Goal: Information Seeking & Learning: Learn about a topic

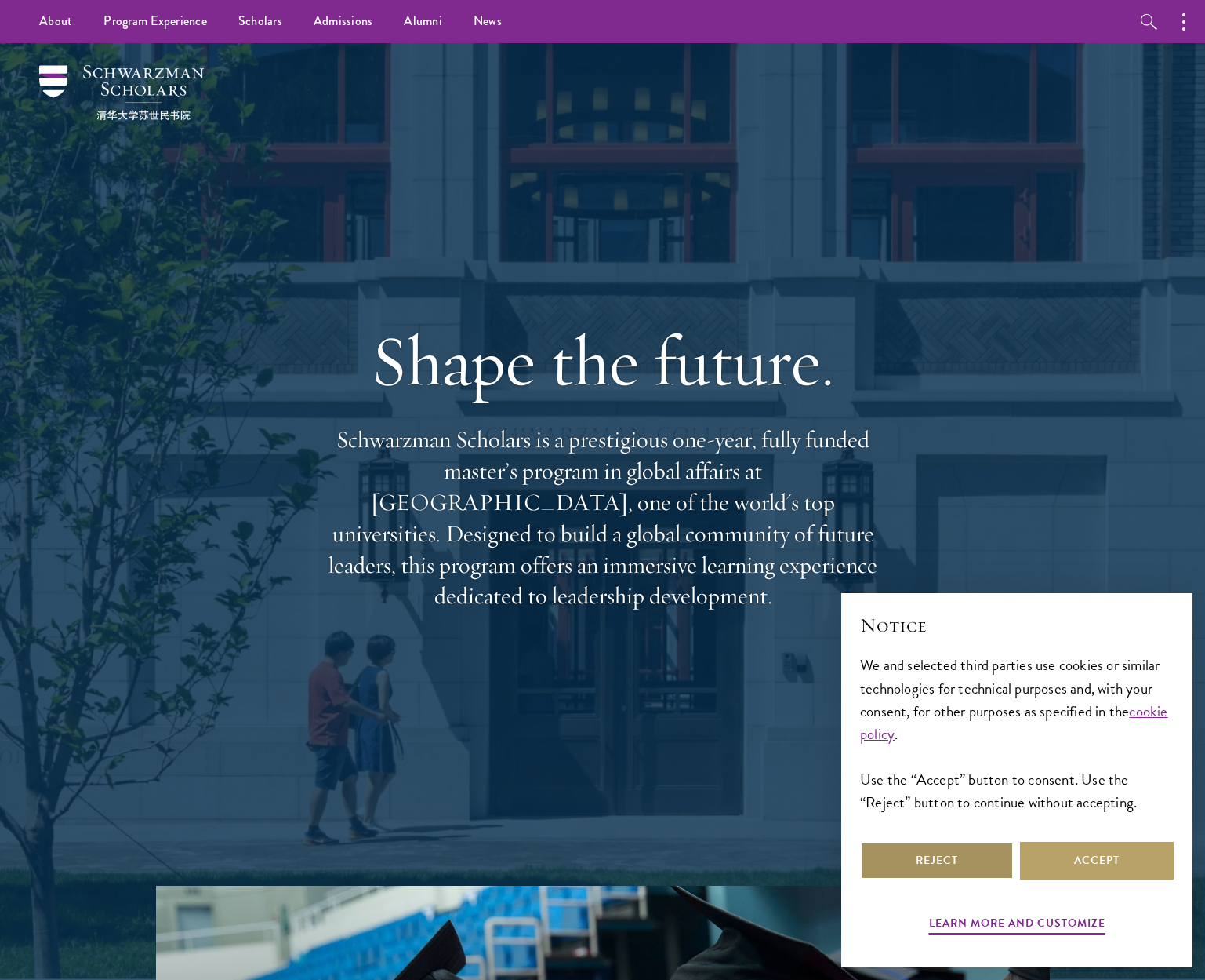
click at [975, 864] on button "Reject" at bounding box center [937, 860] width 153 height 38
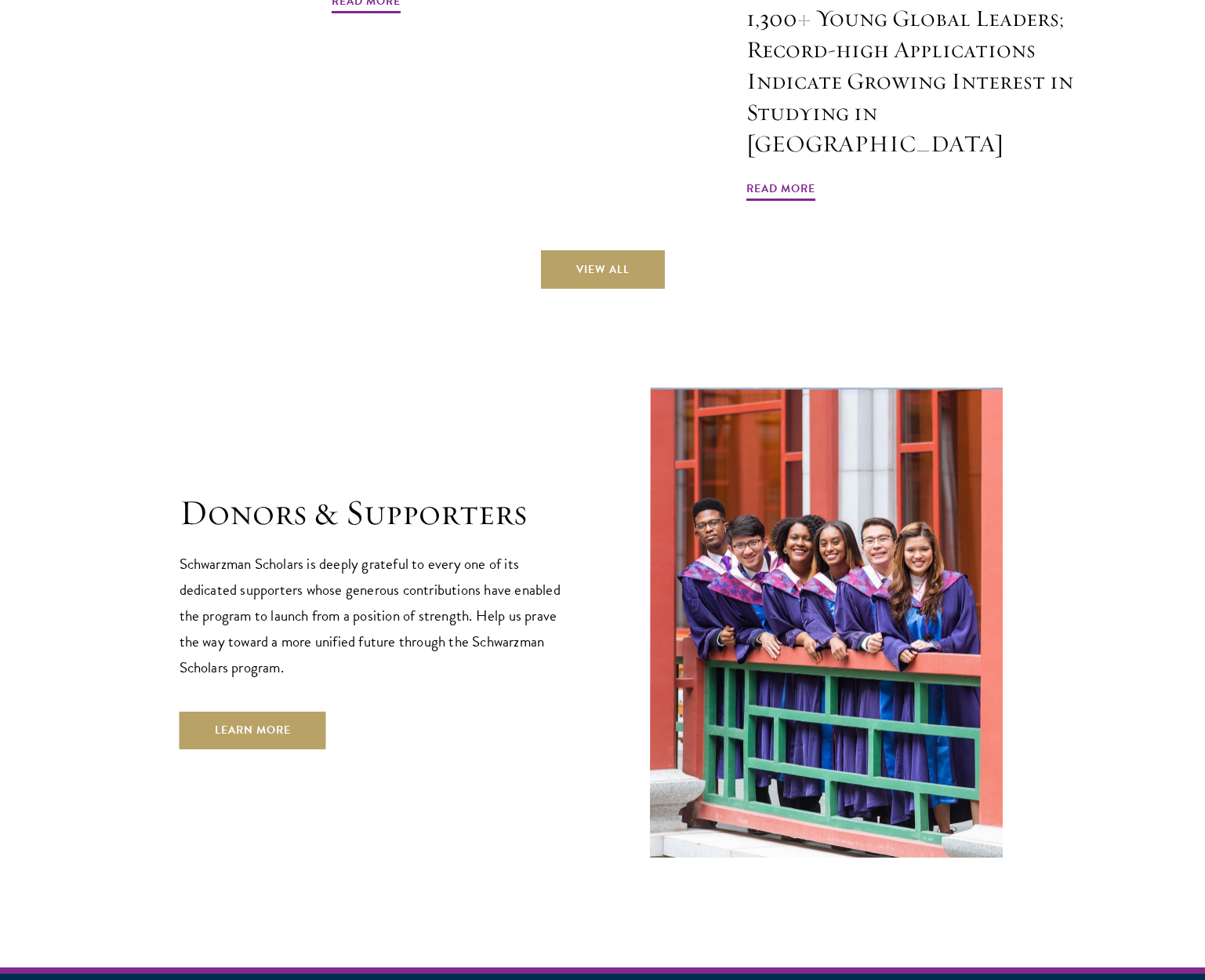
scroll to position [4763, 0]
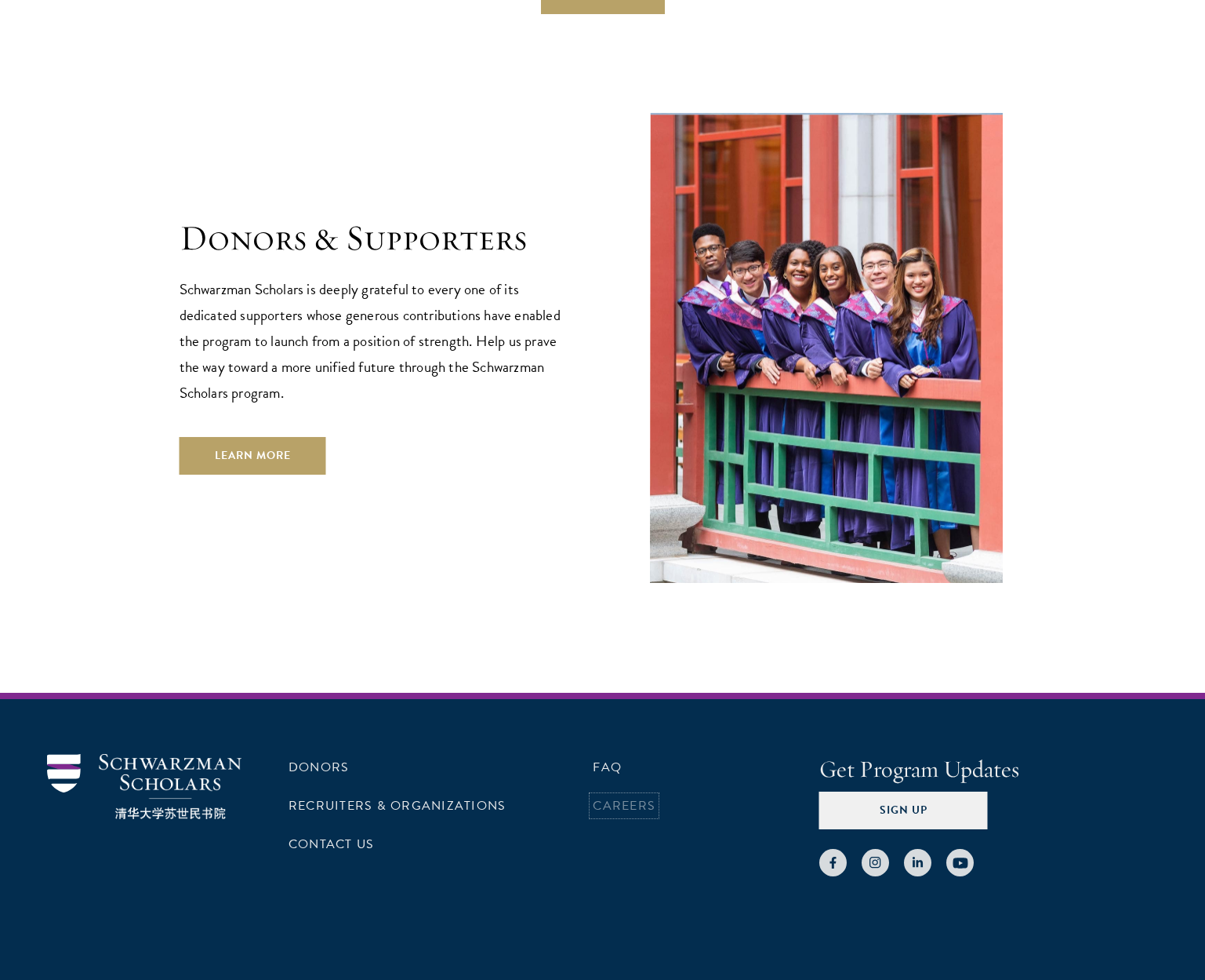
click at [617, 796] on link "Careers" at bounding box center [624, 804] width 63 height 18
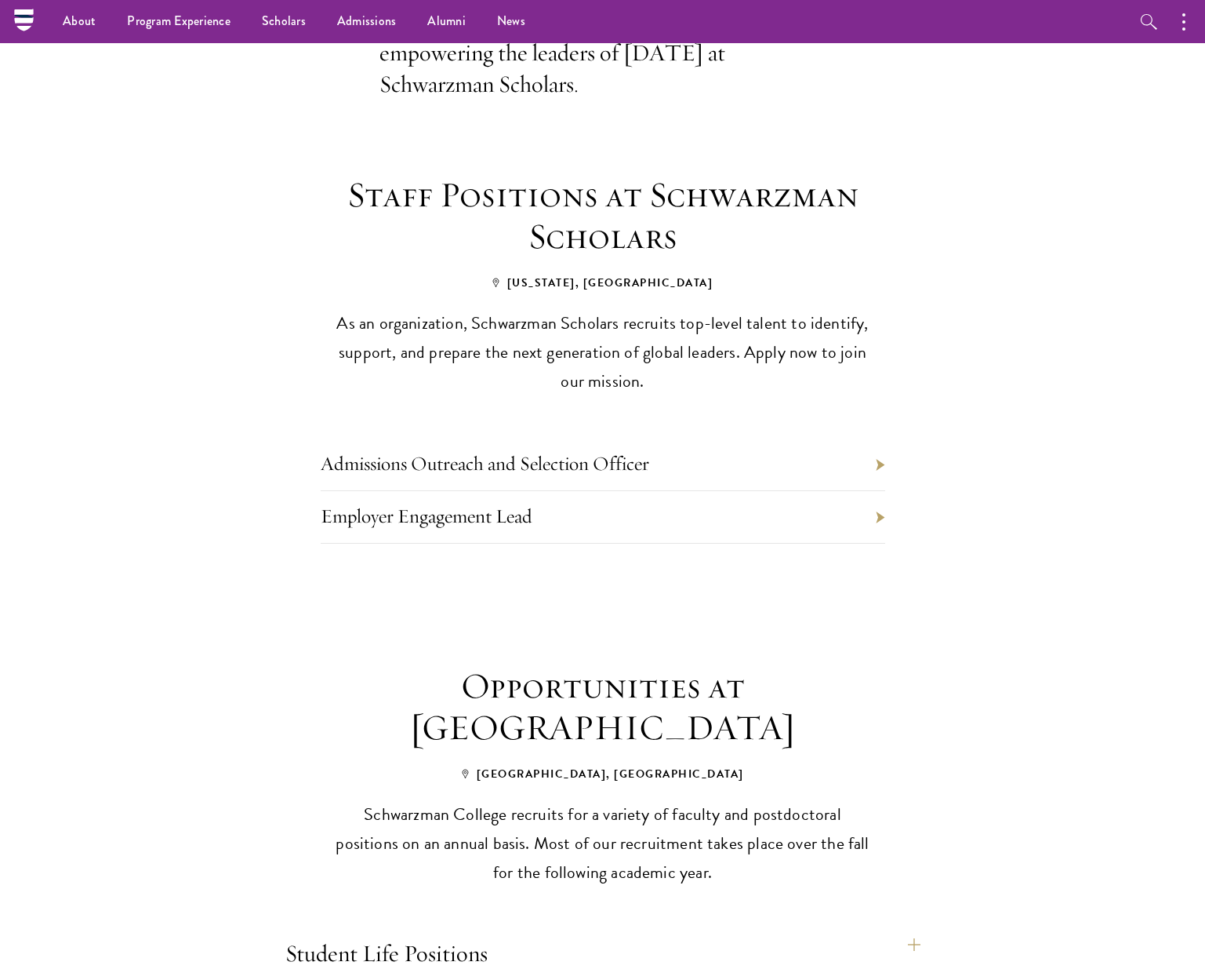
scroll to position [519, 0]
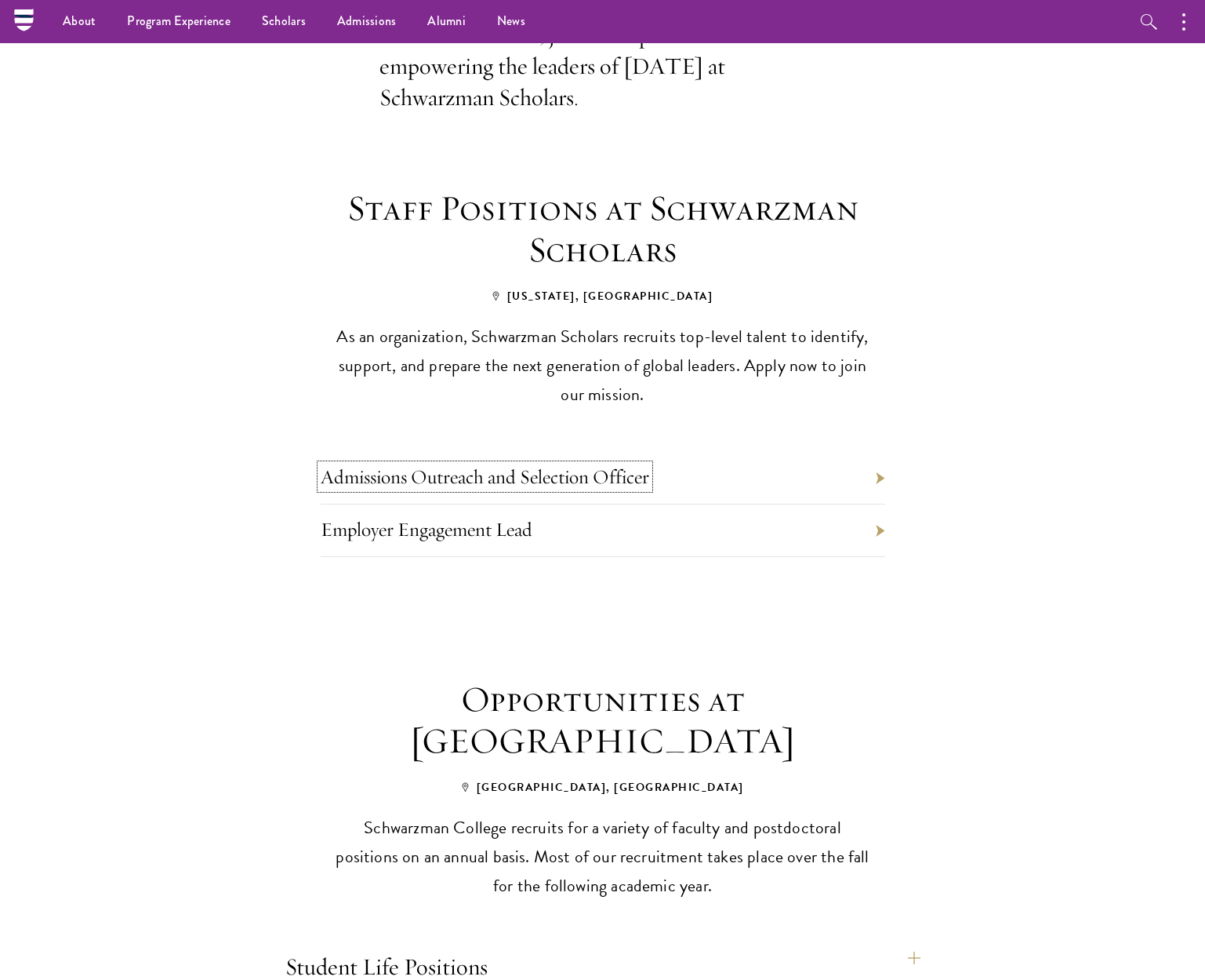
click at [513, 465] on link "Admissions Outreach and Selection Officer" at bounding box center [485, 476] width 329 height 24
click at [481, 517] on link "Employer Engagement Lead" at bounding box center [427, 529] width 212 height 24
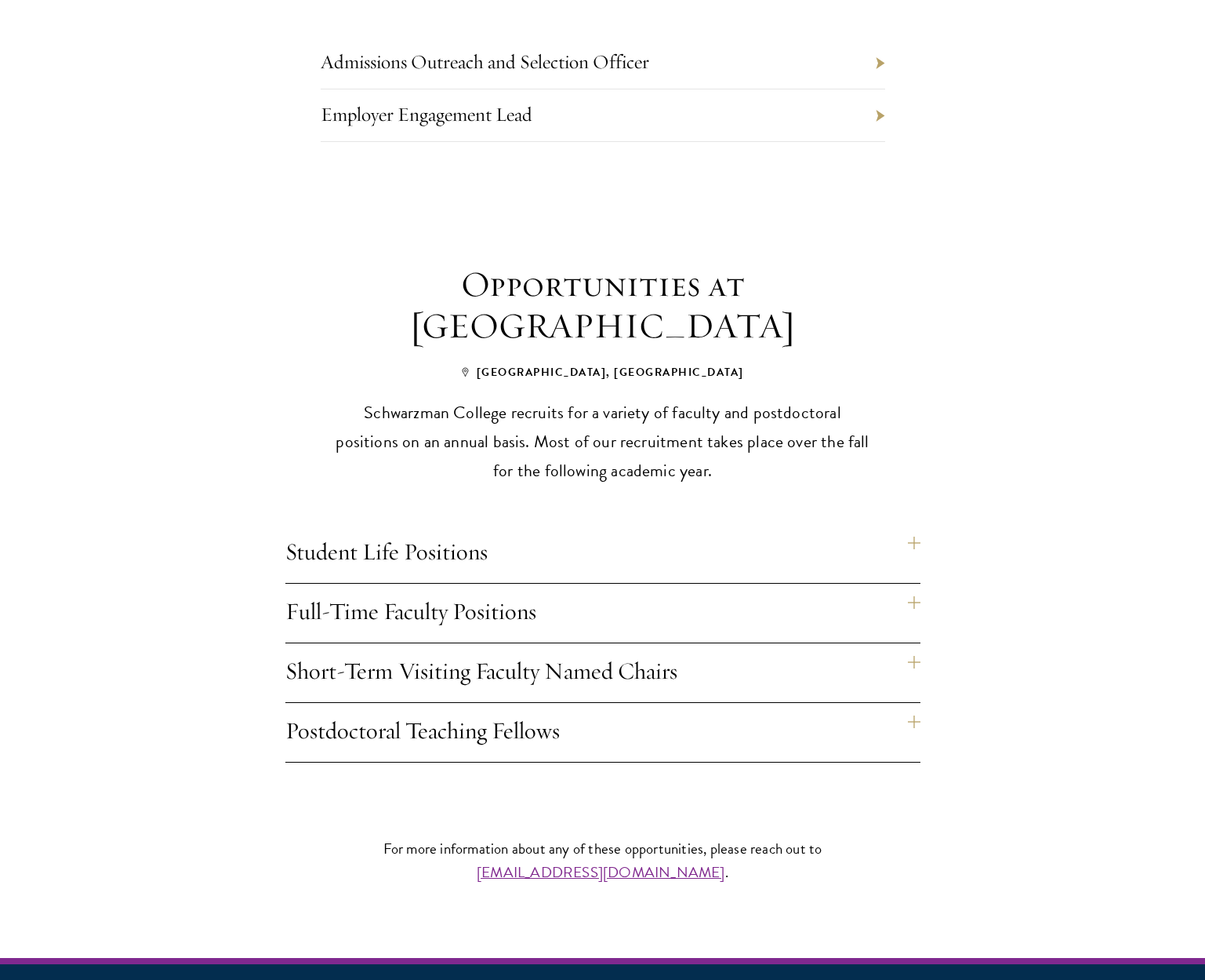
scroll to position [937, 0]
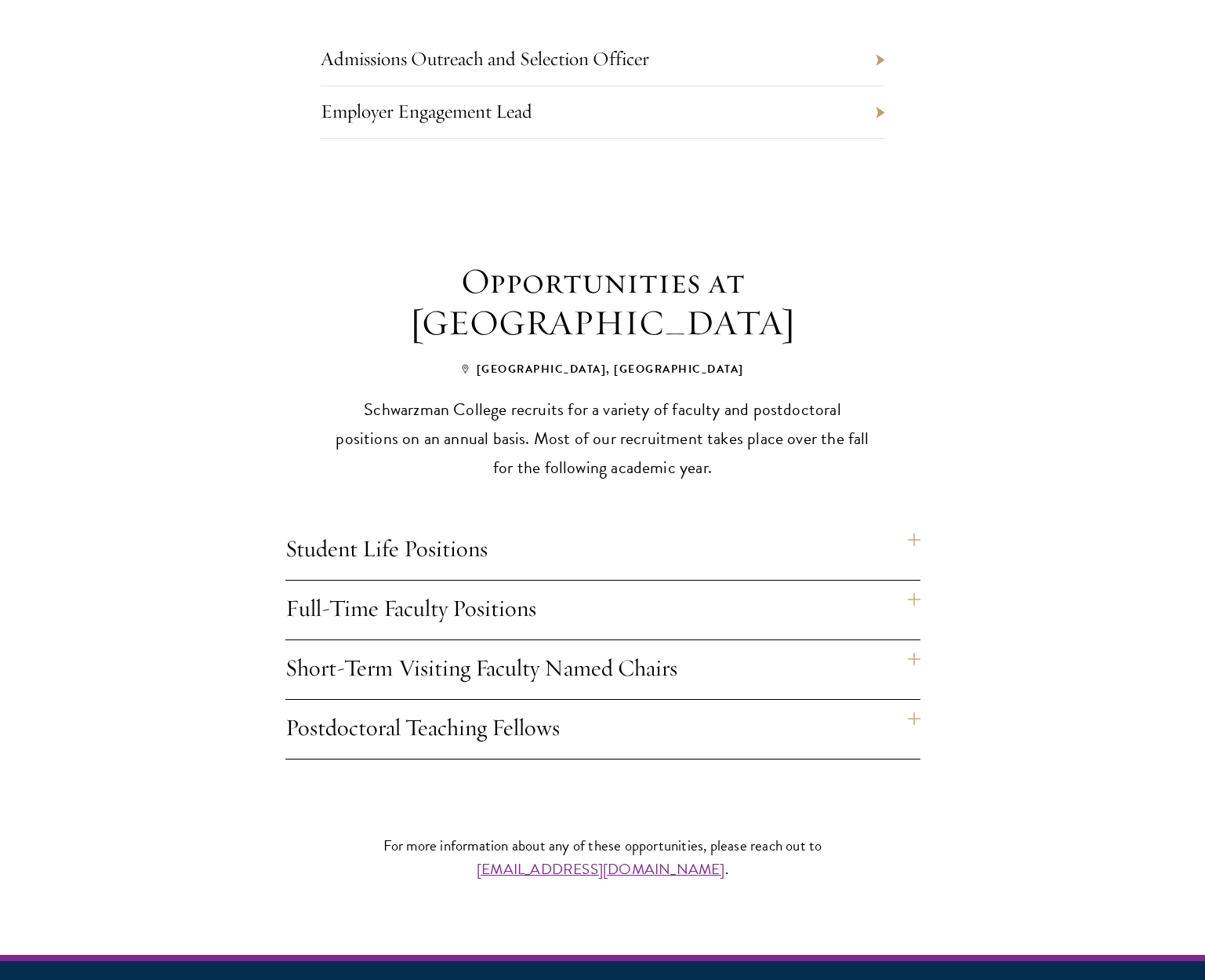
click at [443, 702] on h4 "Postdoctoral Teaching Fellows" at bounding box center [602, 729] width 635 height 59
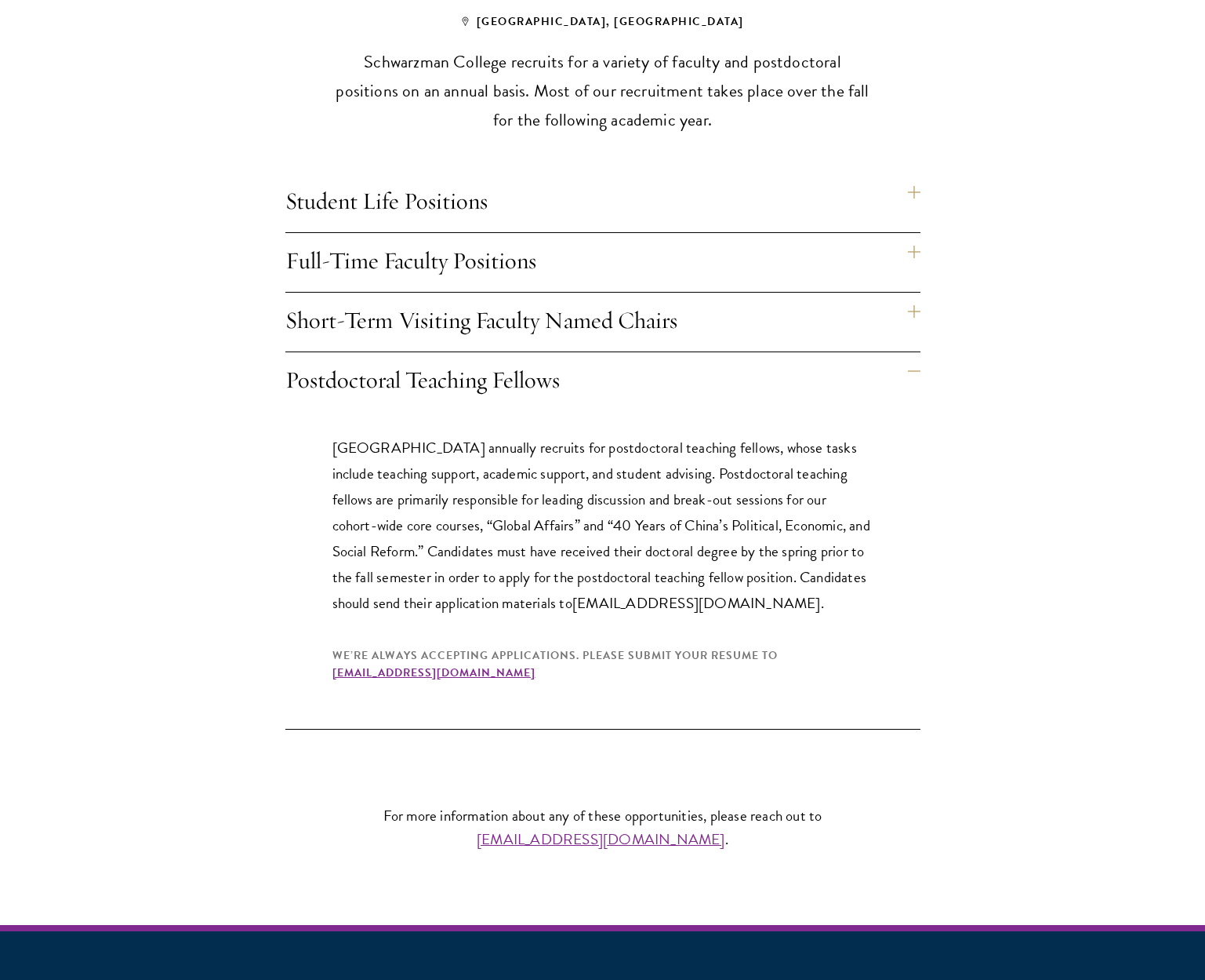
scroll to position [1291, 0]
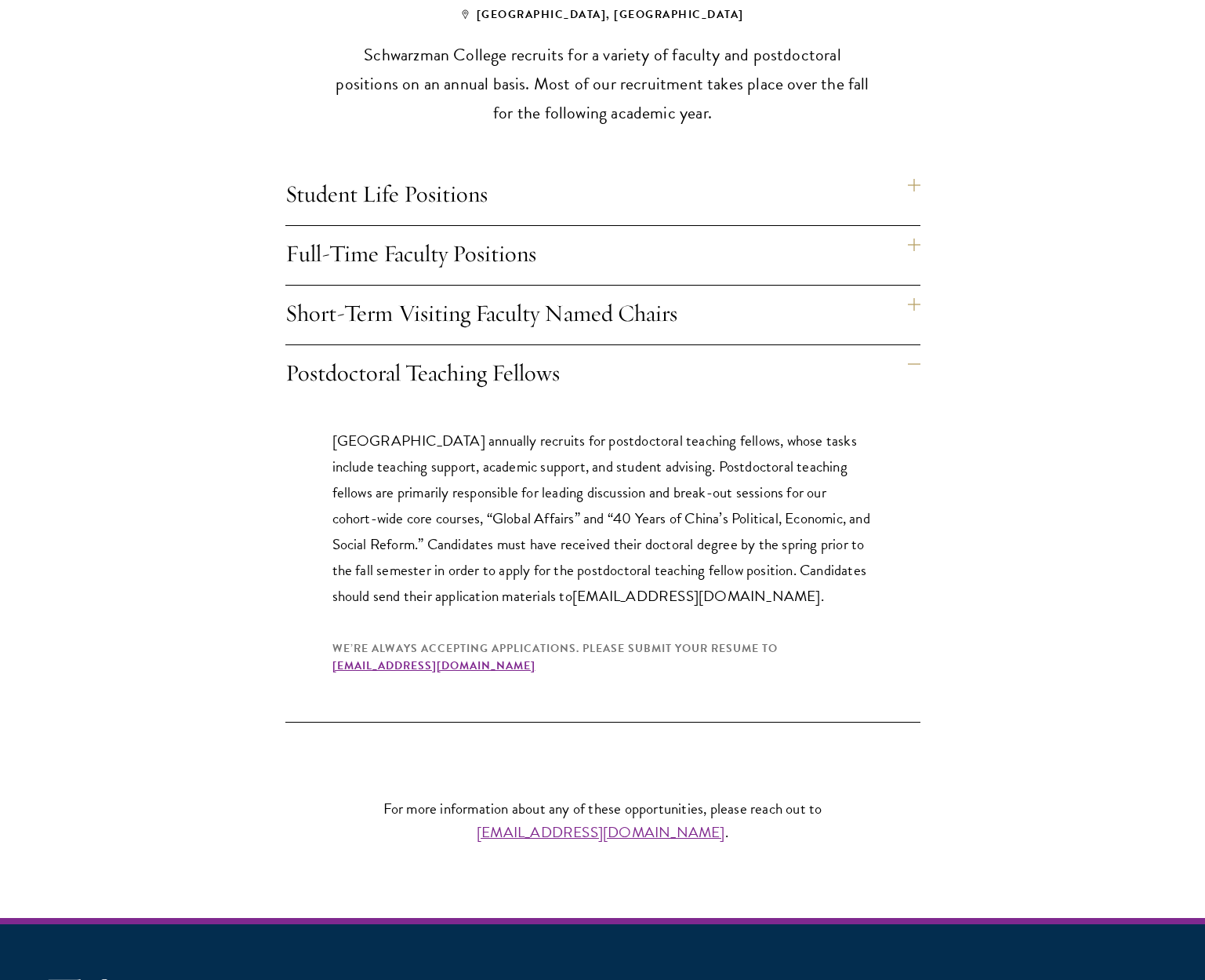
click at [910, 285] on h4 "Short-Term Visiting Faculty Named Chairs" at bounding box center [602, 314] width 635 height 59
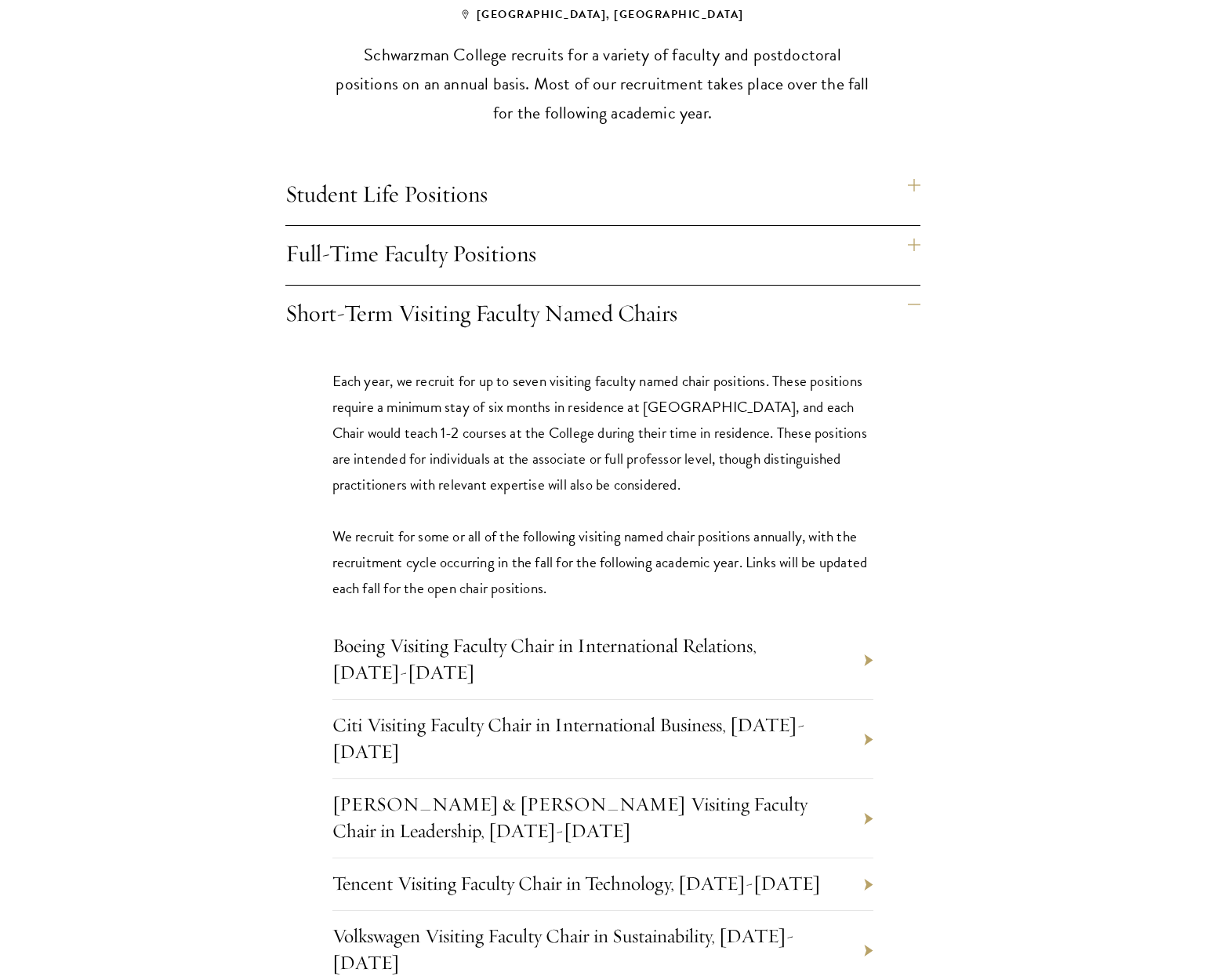
click at [910, 285] on h4 "Short-Term Visiting Faculty Named Chairs" at bounding box center [602, 314] width 635 height 59
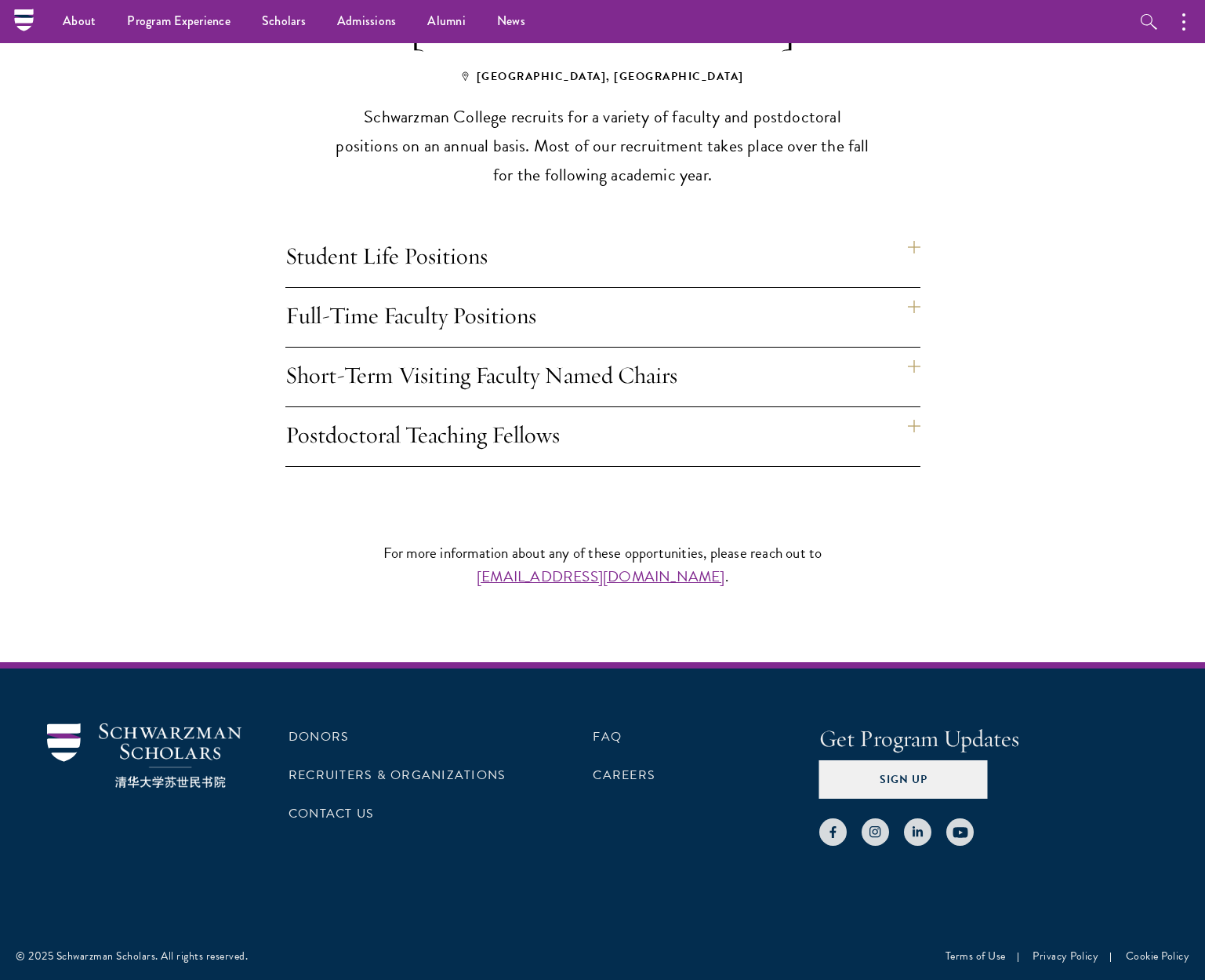
scroll to position [1227, 0]
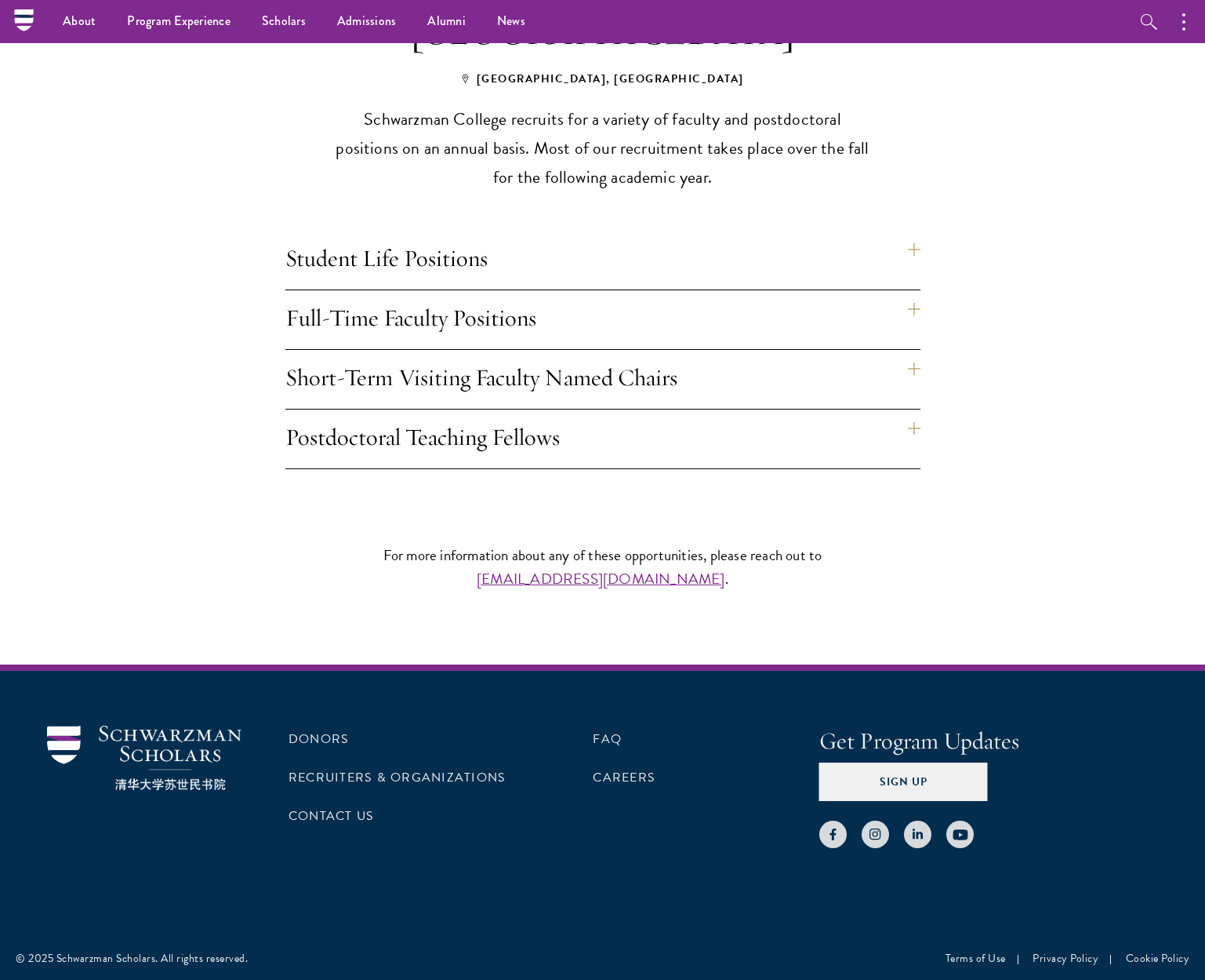
click at [914, 290] on h4 "Full-Time Faculty Positions" at bounding box center [602, 319] width 635 height 59
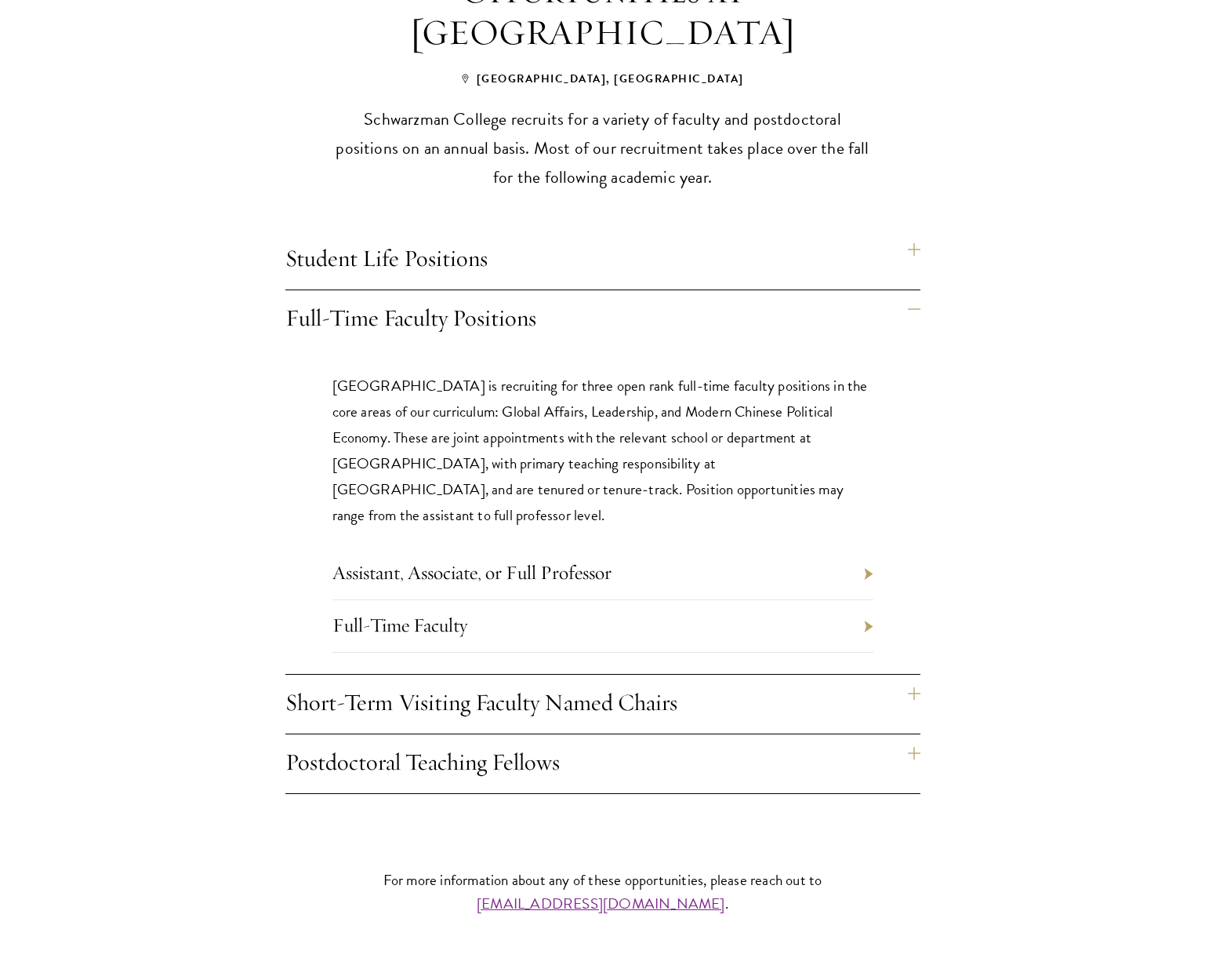
scroll to position [1291, 0]
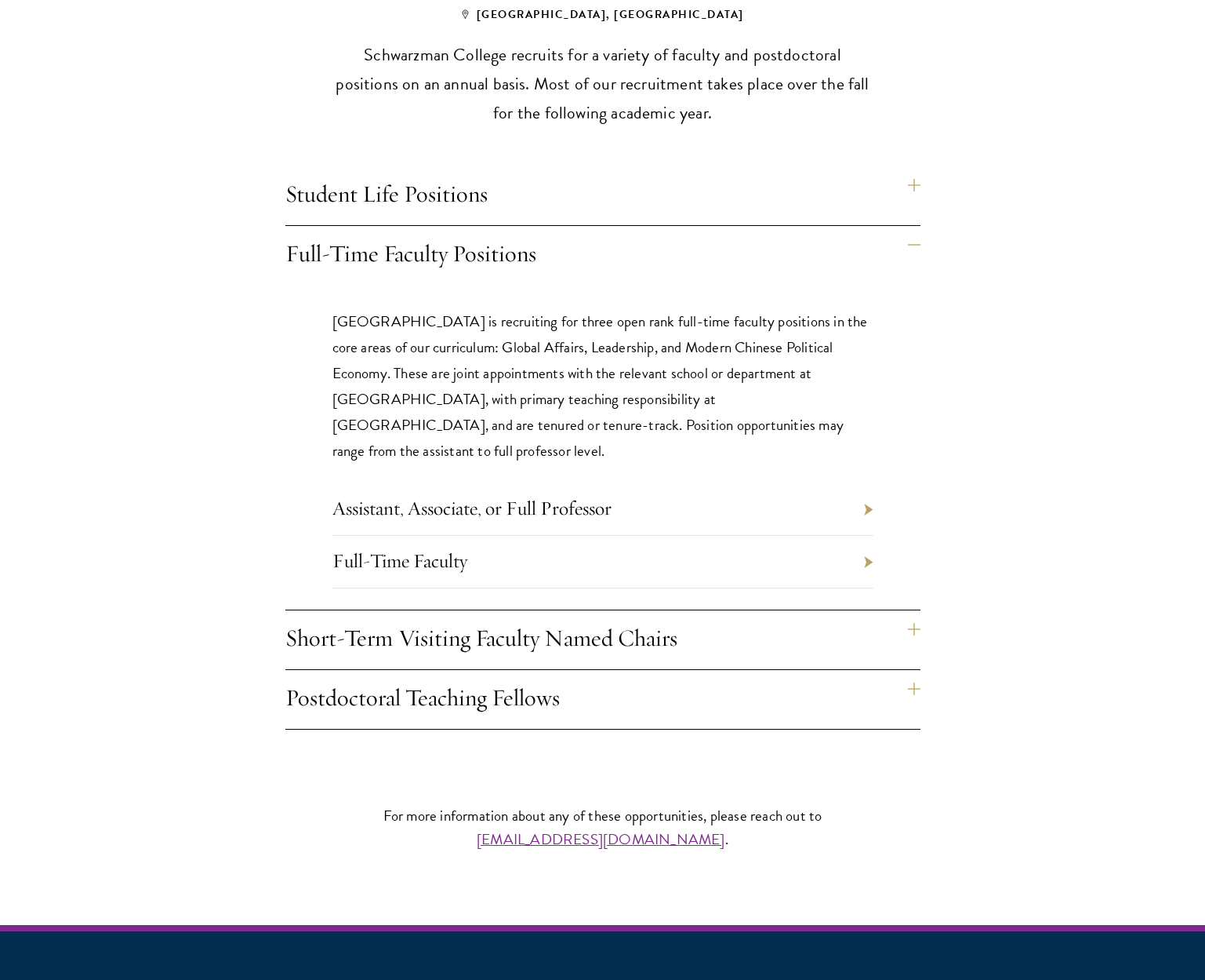
click at [868, 483] on li "Assistant, Associate, or Full Professor" at bounding box center [603, 509] width 541 height 52
click at [861, 483] on li "Assistant, Associate, or Full Professor" at bounding box center [603, 509] width 541 height 52
click at [504, 496] on link "Assistant, Associate, or Full Professor" at bounding box center [472, 507] width 279 height 24
click at [911, 670] on h4 "Postdoctoral Teaching Fellows" at bounding box center [602, 699] width 635 height 59
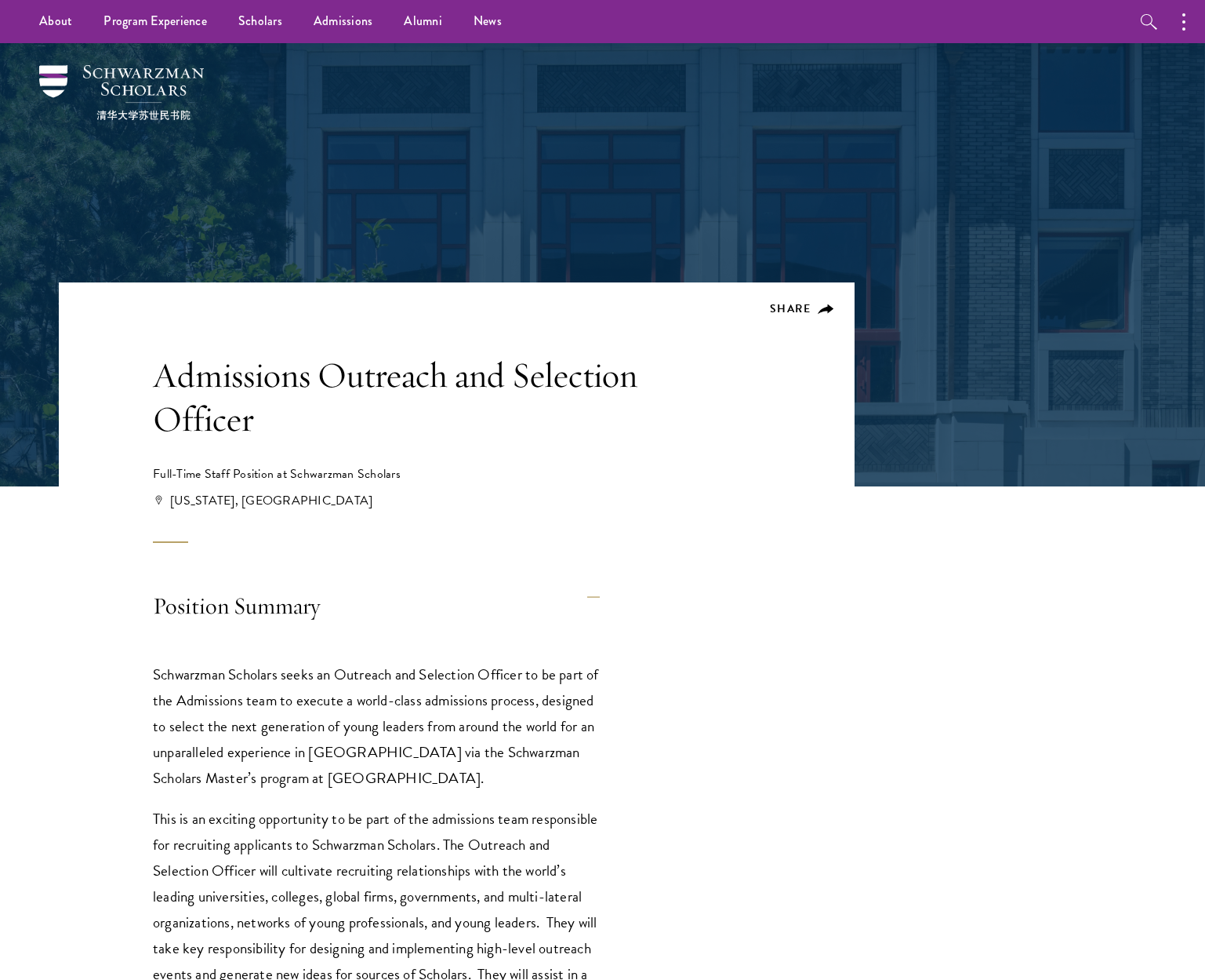
scroll to position [17, 0]
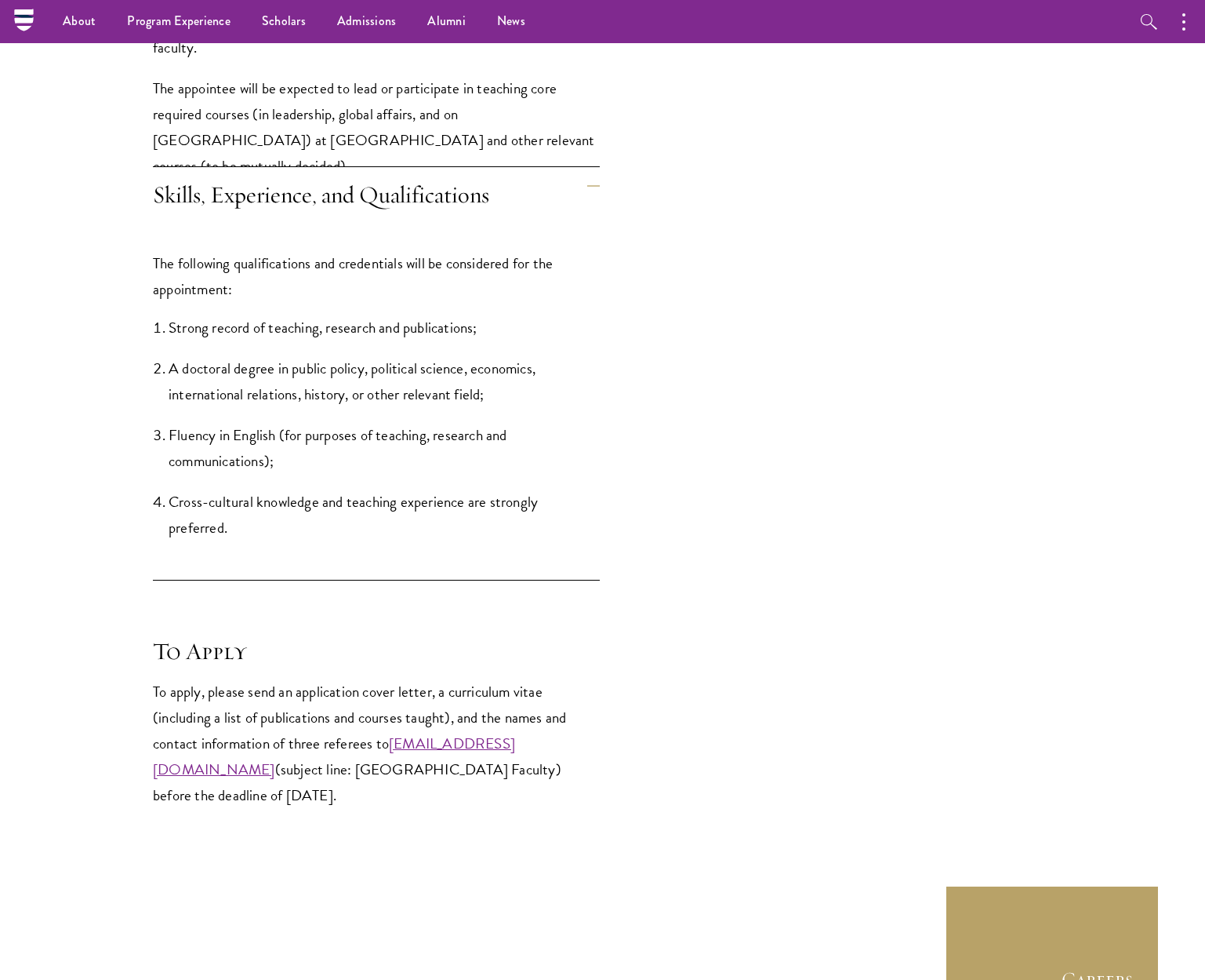
scroll to position [1748, 0]
